Goal: Communication & Community: Ask a question

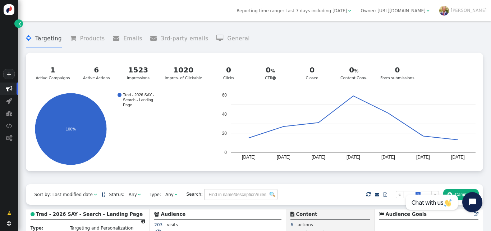
click at [20, 22] on span "" at bounding box center [20, 24] width 2 height 6
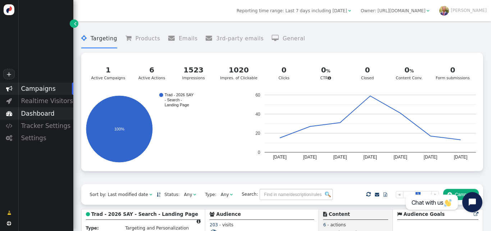
click at [54, 111] on div "Dashboard" at bounding box center [45, 113] width 55 height 12
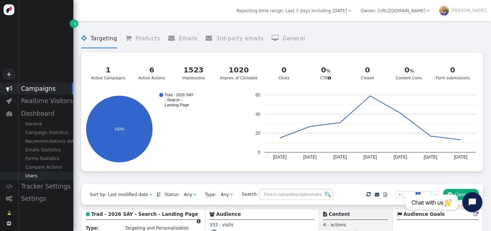
click at [28, 176] on div "Users" at bounding box center [45, 175] width 55 height 9
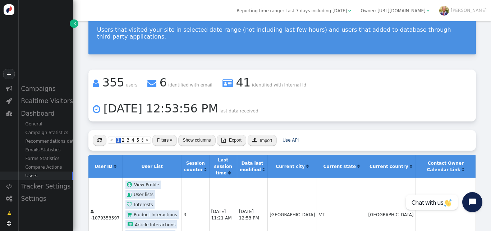
scroll to position [34, 0]
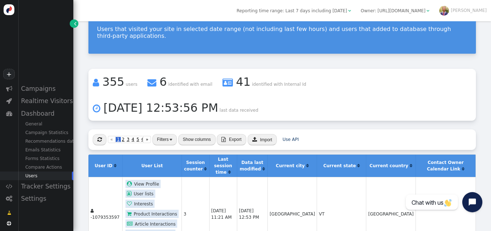
click at [164, 134] on button "Filters" at bounding box center [165, 139] width 24 height 11
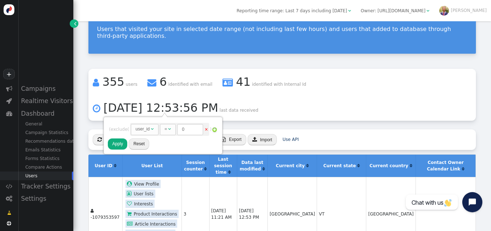
click at [148, 132] on div "user_id" at bounding box center [143, 129] width 14 height 6
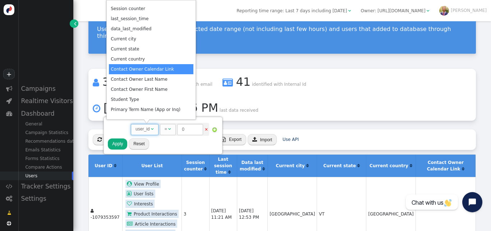
scroll to position [0, 0]
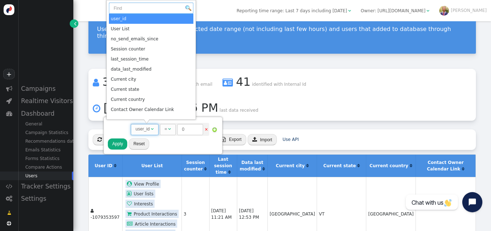
click at [135, 6] on input "text" at bounding box center [151, 8] width 85 height 11
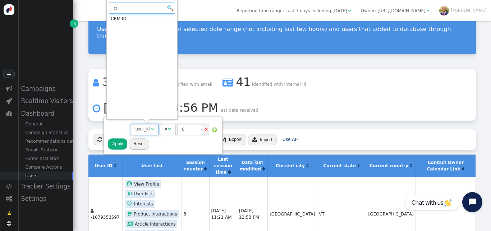
type input "cr"
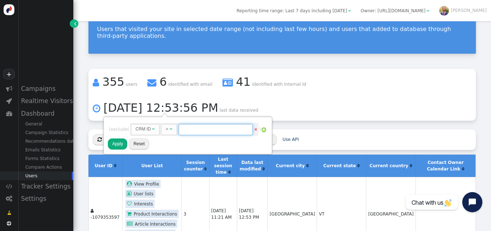
click at [203, 132] on input "text" at bounding box center [216, 129] width 74 height 11
paste input "003VK00000EtWZ6YAN"
type input "003VK00000EtWZ6YAN"
click at [117, 144] on button "Apply" at bounding box center [117, 143] width 19 height 11
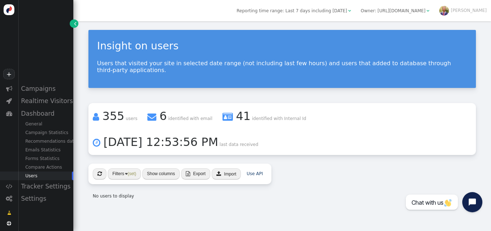
click at [347, 8] on span "Reporting time range: Last 7 days including [DATE]" at bounding box center [292, 10] width 110 height 5
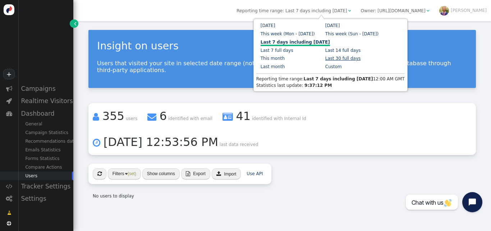
click at [326, 61] on link "Last 30 full days" at bounding box center [344, 58] width 36 height 5
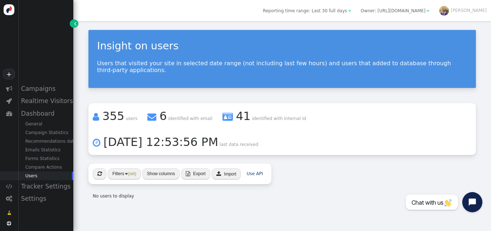
click at [237, 176] on div "Insight on users Users that visited your site in selected date range (not inclu…" at bounding box center [282, 116] width 418 height 191
click at [121, 168] on button "Filters (set)" at bounding box center [124, 173] width 33 height 11
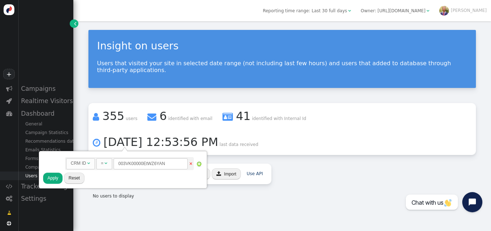
click at [60, 180] on button "Apply" at bounding box center [52, 177] width 19 height 11
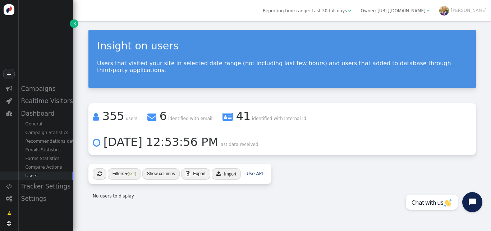
click at [347, 10] on span "Reporting time range: Last 30 full days" at bounding box center [305, 10] width 84 height 5
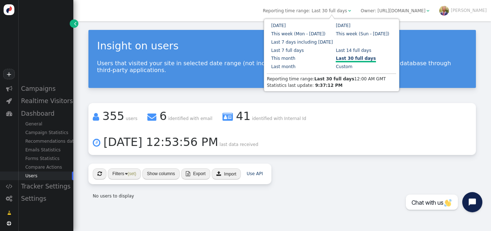
click at [224, 75] on div "Insight on users Users that visited your site in selected date range (not inclu…" at bounding box center [283, 59] width 388 height 58
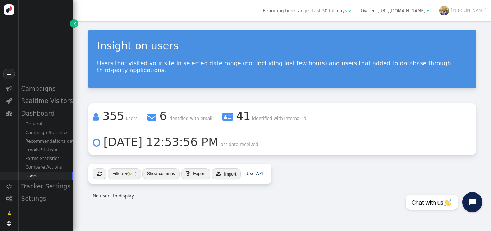
click at [167, 168] on button "Show columns" at bounding box center [160, 173] width 37 height 11
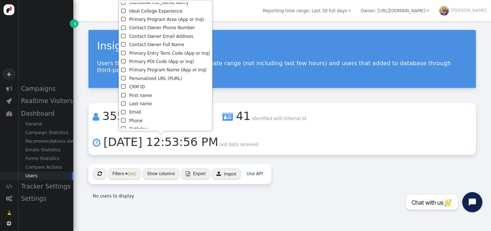
scroll to position [139, 0]
click at [133, 85] on li " CRM ID" at bounding box center [165, 86] width 89 height 8
click at [286, 163] on div " « ◂ 1 ▸ » Filters (set) Show columns  Export  Import Use API No users to di…" at bounding box center [283, 183] width 388 height 40
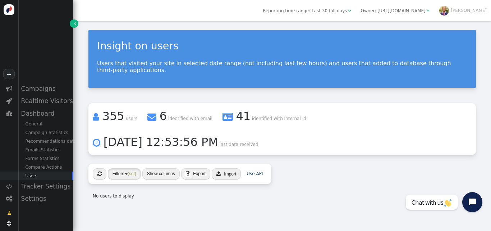
click at [123, 168] on button "Filters (set)" at bounding box center [124, 173] width 33 height 11
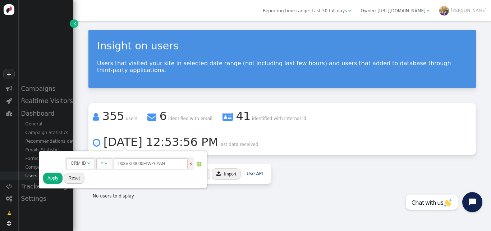
click at [92, 163] on div " « ◂ 1 ▸ » Filters (set) Show columns  Export  Import Use API" at bounding box center [180, 173] width 183 height 21
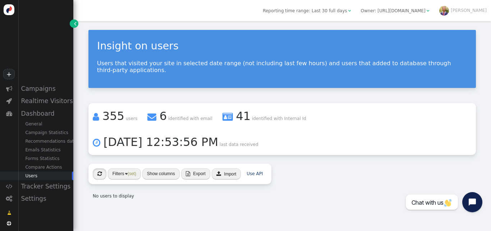
click at [95, 168] on button "" at bounding box center [100, 173] width 14 height 11
click at [119, 168] on button "Filters (set)" at bounding box center [124, 173] width 33 height 11
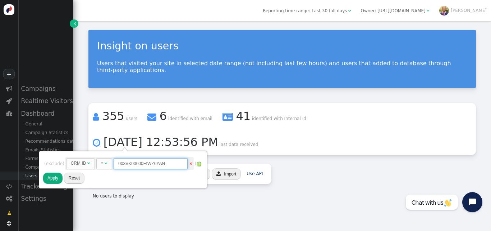
click at [173, 165] on input "003VK00000EtWZ6YAN" at bounding box center [151, 163] width 74 height 11
click at [108, 163] on span "" at bounding box center [106, 163] width 3 height 4
click at [186, 163] on input "003VK00000EtWZ6YAN" at bounding box center [165, 163] width 74 height 11
type input "003VK00000EtWZ6"
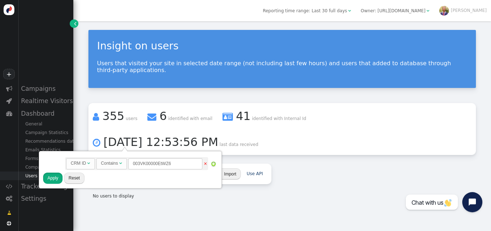
click at [47, 178] on button "Apply" at bounding box center [52, 177] width 19 height 11
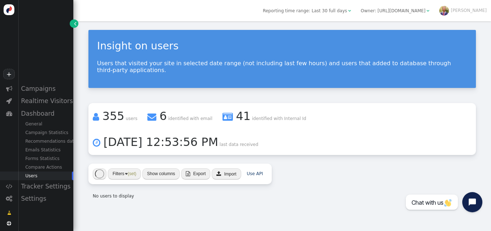
click at [308, 179] on div "Insight on users Users that visited your site in selected date range (not inclu…" at bounding box center [282, 116] width 418 height 191
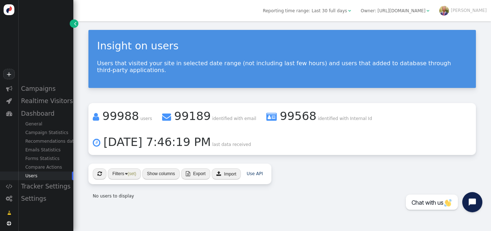
click at [119, 168] on button "Filters (set)" at bounding box center [124, 173] width 33 height 11
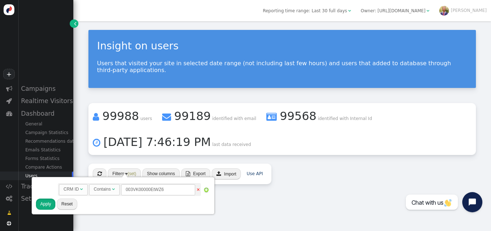
click at [51, 201] on button "Apply" at bounding box center [45, 203] width 19 height 11
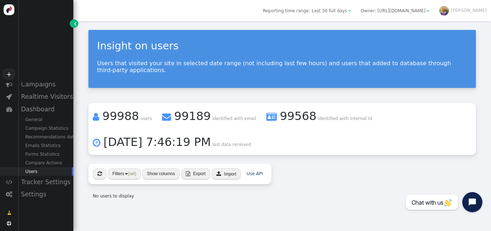
click at [173, 194] on div "No users to display" at bounding box center [180, 195] width 183 height 15
click at [99, 171] on span "" at bounding box center [100, 173] width 4 height 5
click at [430, 8] on div "" at bounding box center [428, 11] width 3 height 6
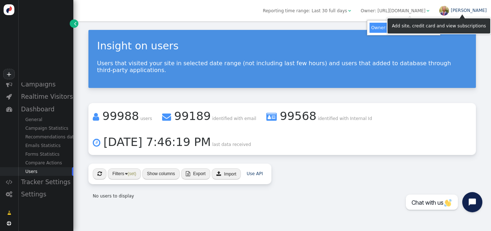
click at [473, 10] on link "[PERSON_NAME]" at bounding box center [463, 10] width 47 height 5
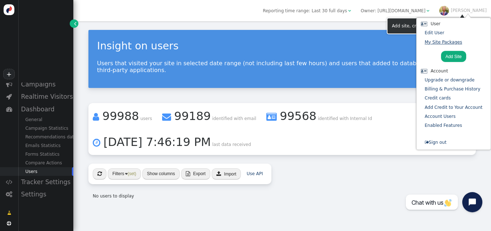
click at [441, 44] on link "My Site Packages" at bounding box center [443, 42] width 37 height 5
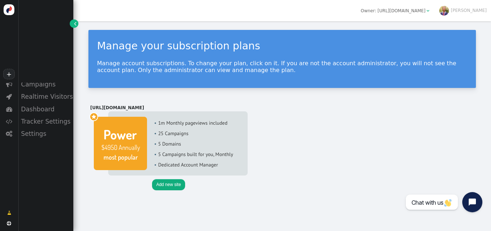
click at [172, 132] on img at bounding box center [169, 143] width 158 height 64
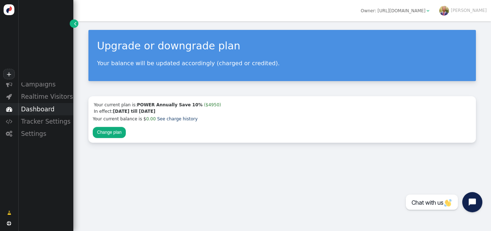
click at [39, 106] on div "Dashboard" at bounding box center [45, 109] width 55 height 12
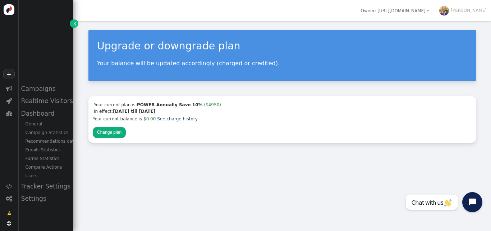
click at [37, 80] on div "+  Campaigns  Realtime Visitors  Dashboard General Campaign Statistics Recom…" at bounding box center [36, 115] width 73 height 231
click at [34, 87] on div "Campaigns" at bounding box center [45, 88] width 55 height 12
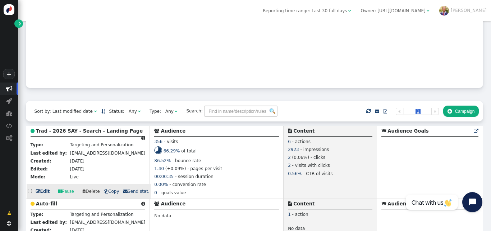
scroll to position [99, 0]
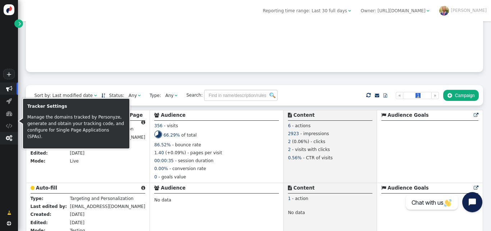
click at [8, 139] on span "" at bounding box center [9, 138] width 6 height 6
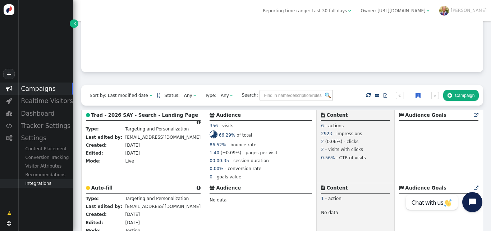
click at [45, 183] on div "Integrations" at bounding box center [45, 183] width 55 height 9
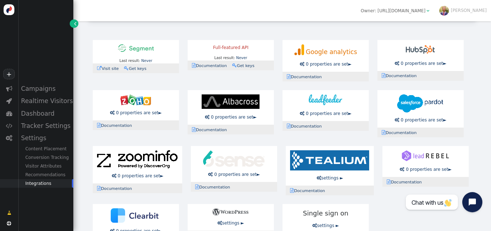
scroll to position [0, 0]
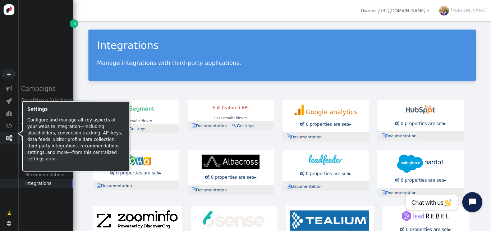
click at [6, 134] on span "" at bounding box center [9, 138] width 18 height 12
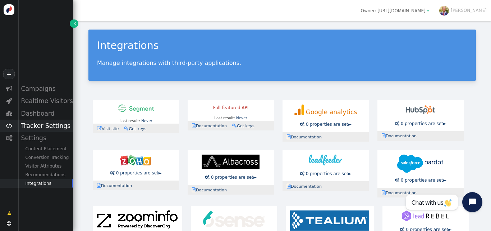
click at [7, 127] on span "" at bounding box center [9, 125] width 6 height 6
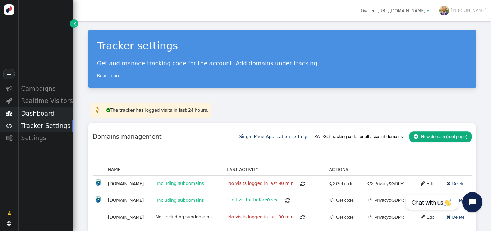
click at [40, 111] on div "Dashboard" at bounding box center [45, 113] width 55 height 12
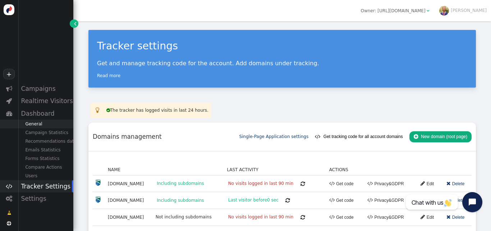
click at [52, 125] on div "General" at bounding box center [45, 123] width 55 height 9
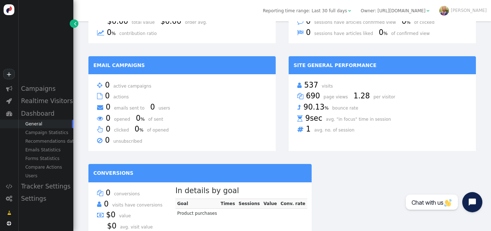
scroll to position [392, 0]
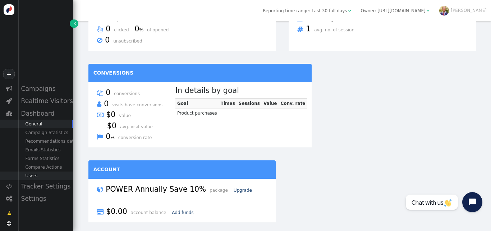
click at [39, 177] on div "Users" at bounding box center [45, 175] width 55 height 9
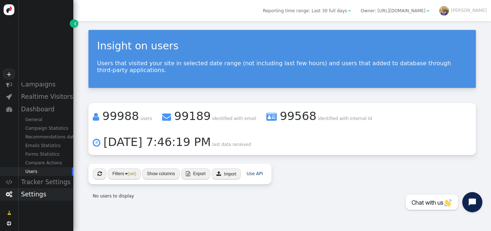
click at [34, 199] on div "Settings" at bounding box center [45, 194] width 55 height 12
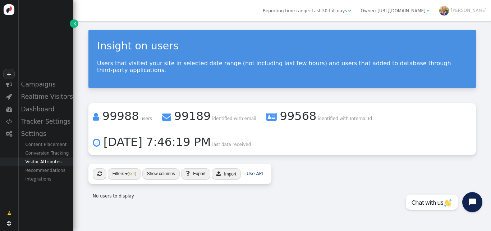
click at [53, 164] on div "Visitor Attributes" at bounding box center [45, 161] width 55 height 9
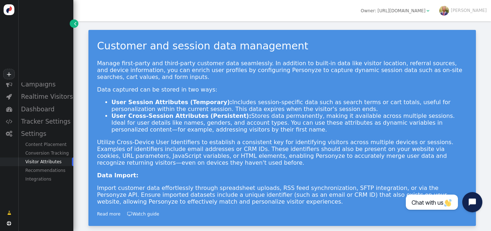
scroll to position [131, 0]
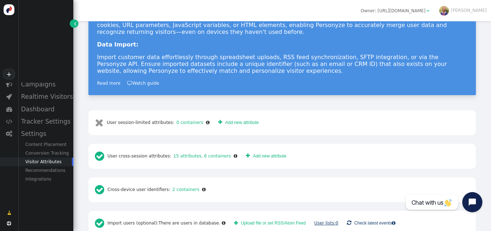
click at [314, 220] on link "User lists: 0" at bounding box center [326, 222] width 24 height 5
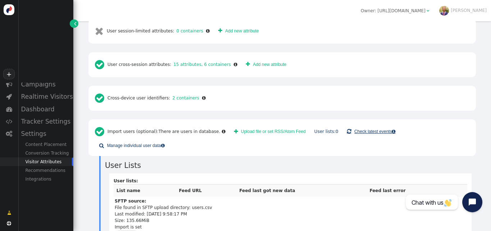
click at [362, 126] on link " Check latest events " at bounding box center [371, 131] width 57 height 11
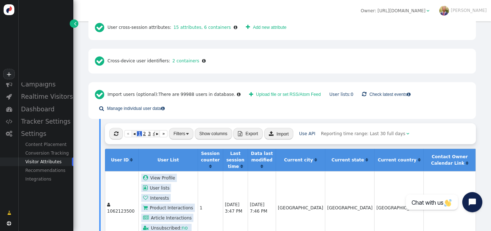
scroll to position [259, 0]
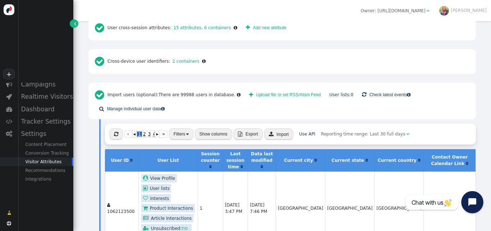
click at [471, 198] on icon "Open chat widget" at bounding box center [472, 201] width 9 height 9
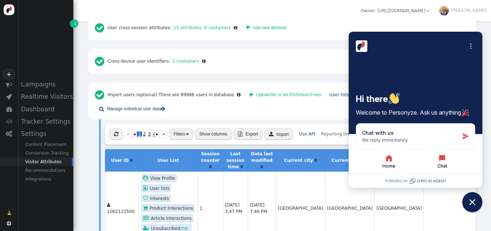
click at [444, 162] on button "Chat" at bounding box center [443, 161] width 52 height 15
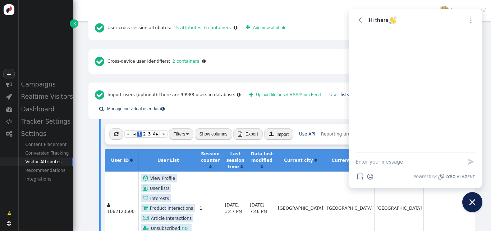
click at [426, 157] on textarea "New message" at bounding box center [409, 161] width 106 height 19
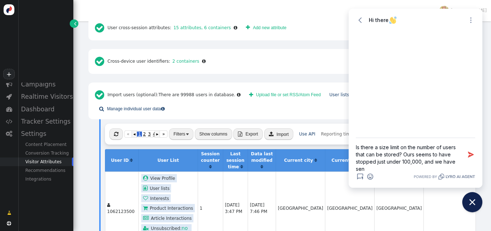
scroll to position [1, 0]
type textarea "Is there a size limit on the number of users that can be stored? Ours seems to …"
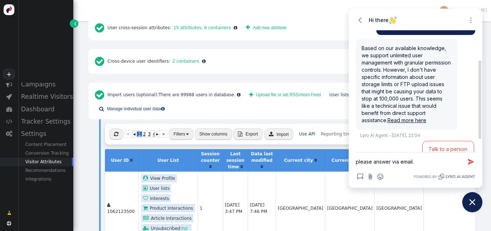
scroll to position [67, 0]
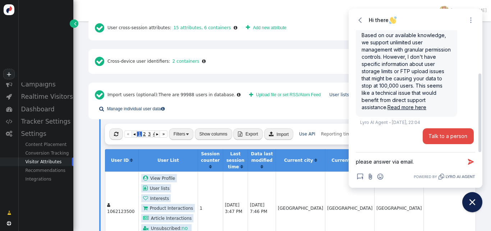
type textarea "please answer via email."
click at [441, 141] on button "Talk to a person" at bounding box center [449, 136] width 52 height 17
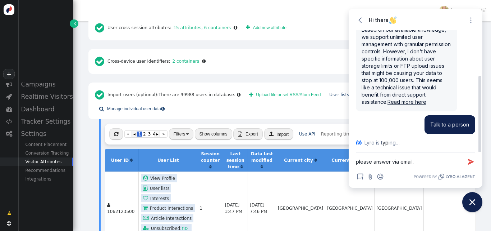
scroll to position [100, 0]
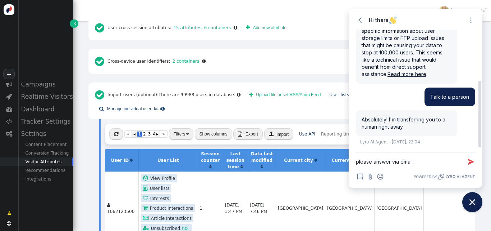
drag, startPoint x: 428, startPoint y: 160, endPoint x: 339, endPoint y: 155, distance: 89.0
click at [339, 155] on body "+  Campaigns  Realtime Visitors  Dashboard  Tracker Settings  Settings Con…" at bounding box center [245, 115] width 491 height 231
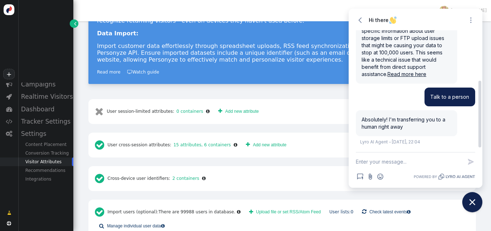
scroll to position [141, 0]
click at [401, 161] on textarea "New message" at bounding box center [409, 161] width 106 height 19
type textarea "I"
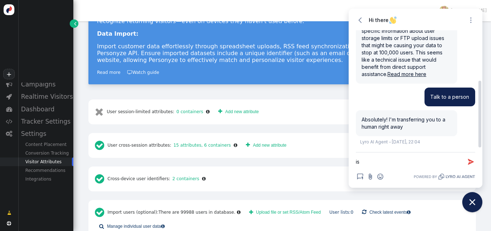
type textarea "i"
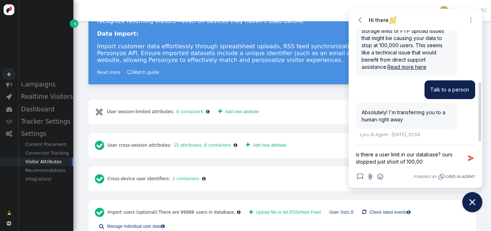
type textarea "is there a user limit in our database? ours stopped just short of 100,000"
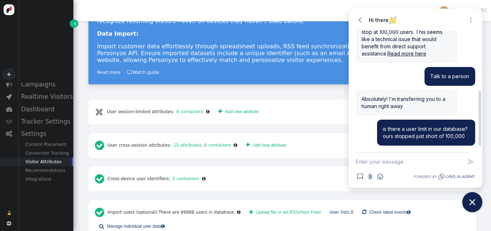
scroll to position [121, 0]
type textarea "please answer via email"
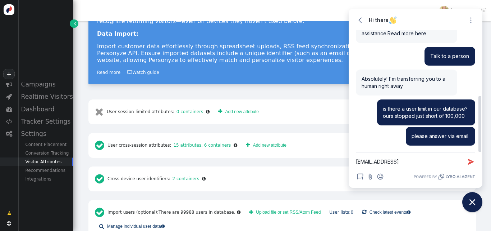
type textarea "[EMAIL_ADDRESS][DOMAIN_NAME]"
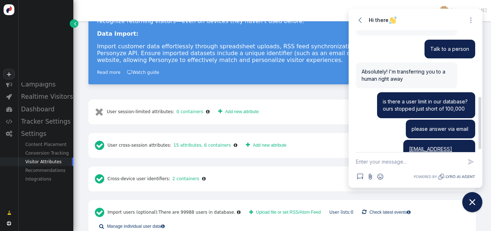
scroll to position [161, 0]
